Goal: Check status

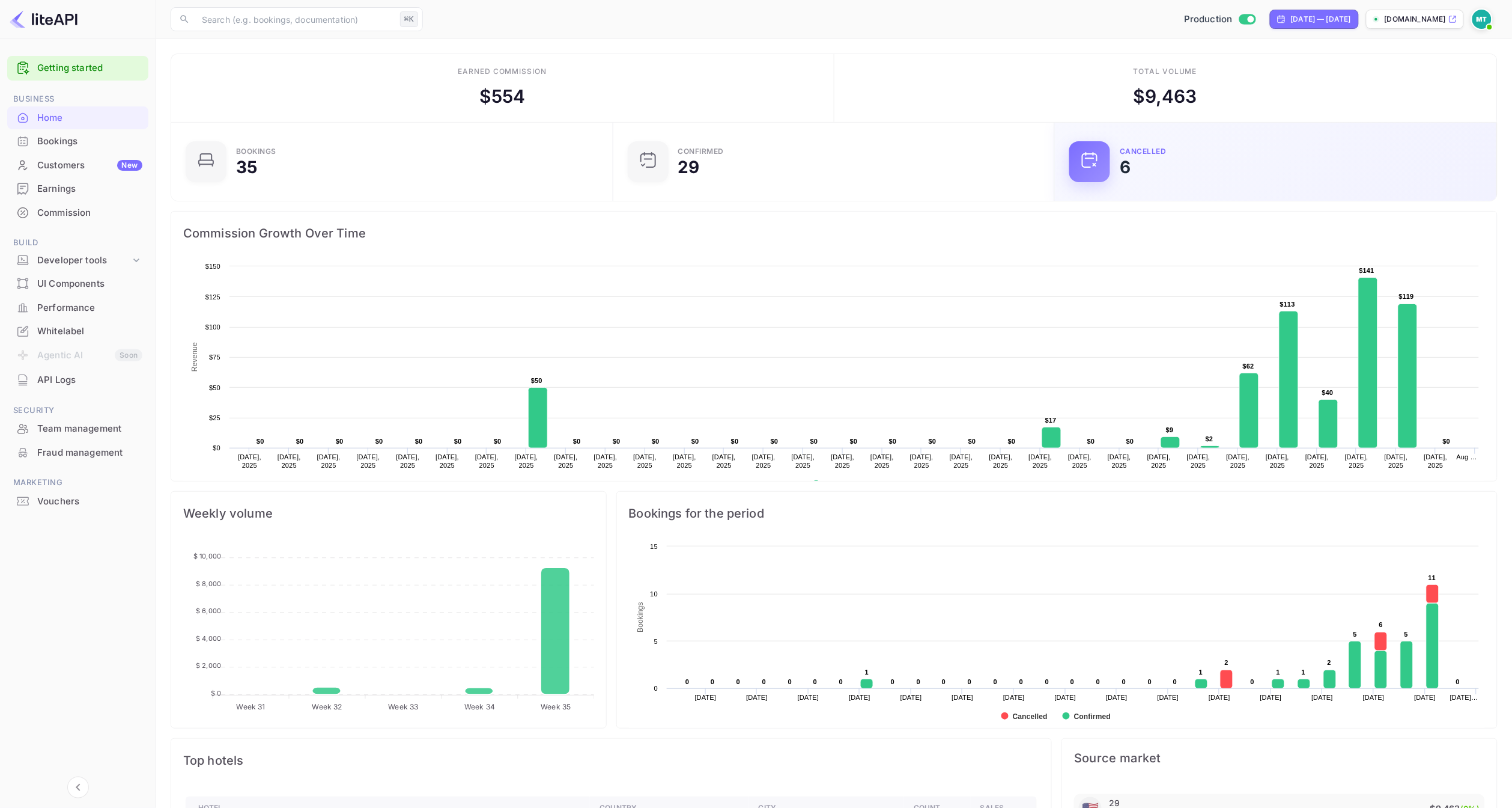
scroll to position [195, 435]
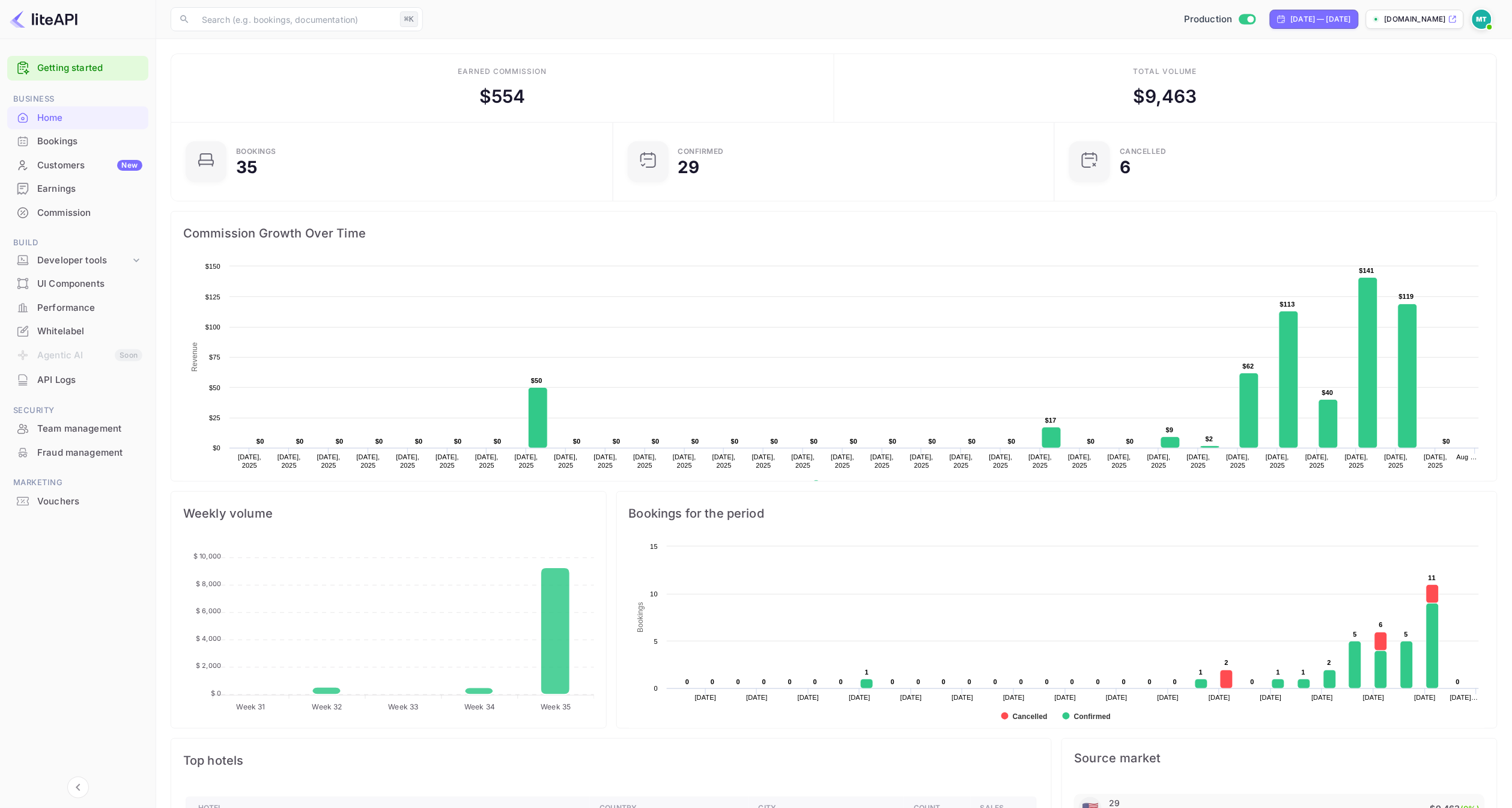
click at [826, 41] on main "Earned commission $ 554 Total volume $ 9,463 Bookings 35 Confirmed 29 CANCELLED…" at bounding box center [834, 616] width 1356 height 1153
click at [720, 82] on div "Earned commission $ 554" at bounding box center [503, 88] width 663 height 68
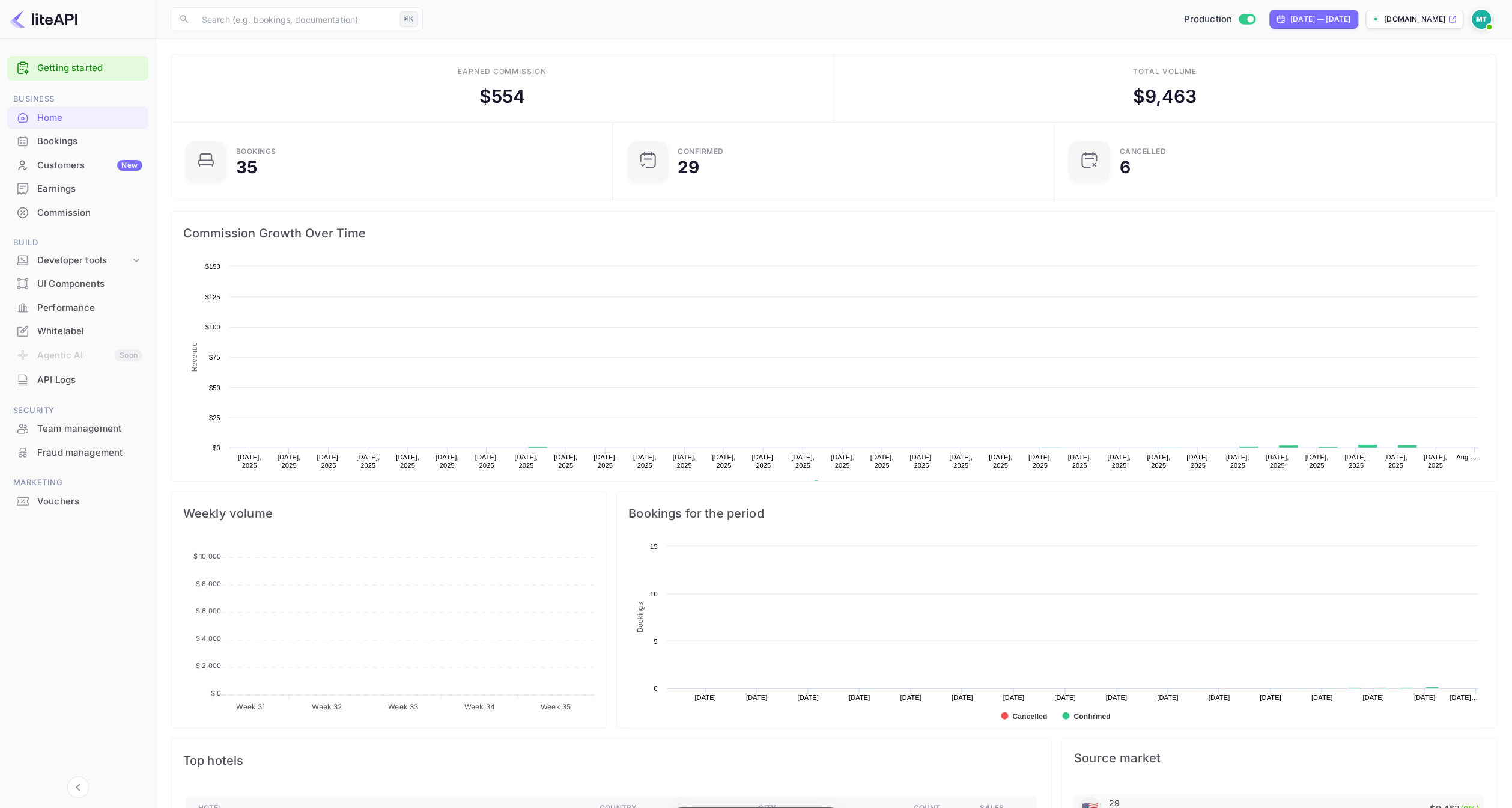
scroll to position [195, 435]
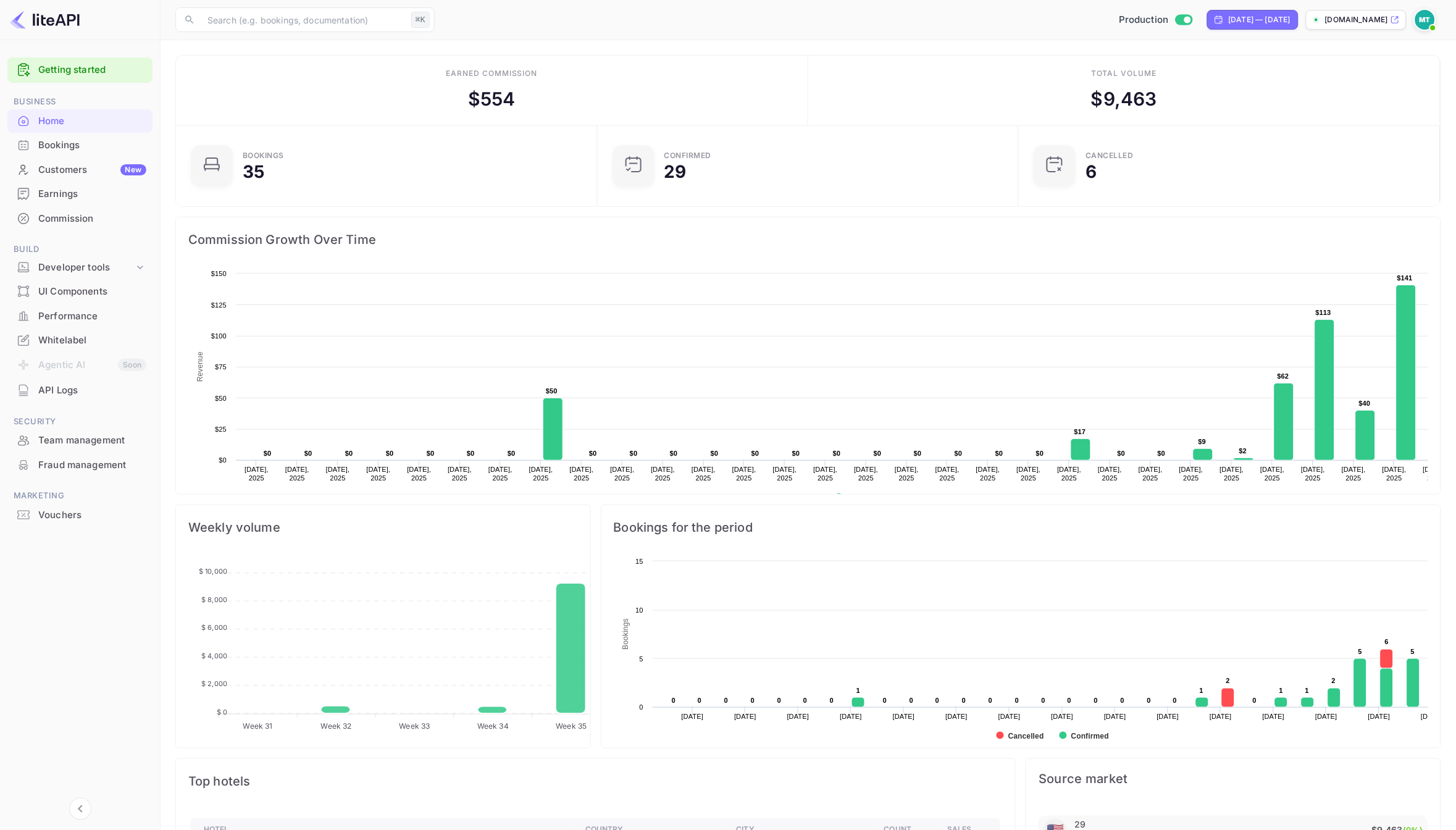
scroll to position [1, 1]
